Goal: Navigation & Orientation: Go to known website

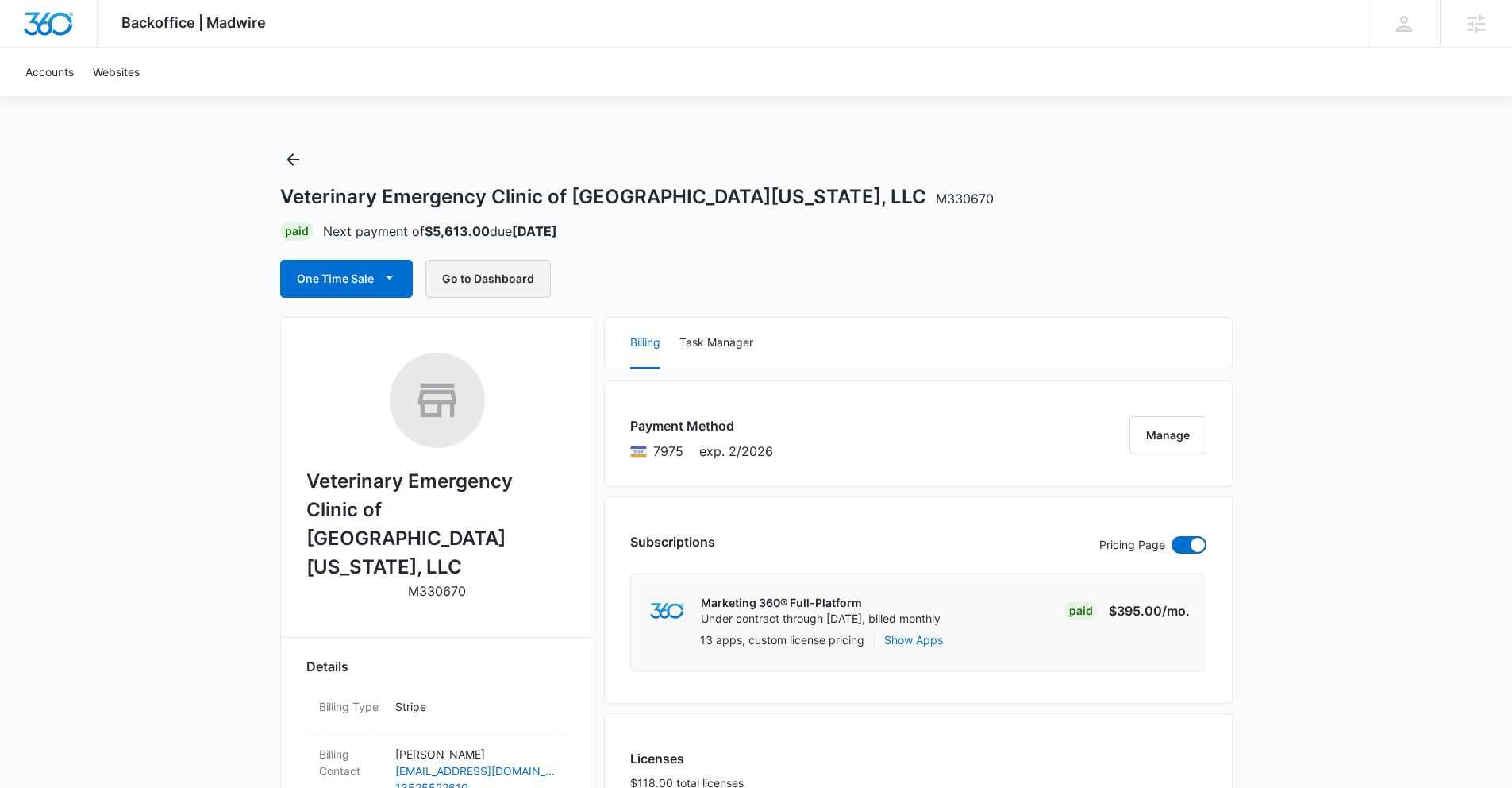
click at [477, 275] on button "Go to Dashboard" at bounding box center [489, 278] width 126 height 38
